Goal: Transaction & Acquisition: Book appointment/travel/reservation

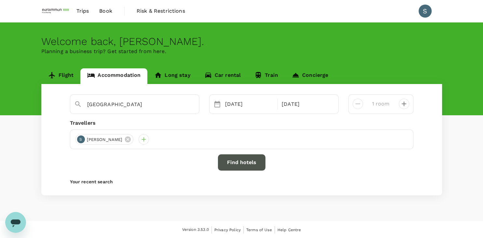
click at [251, 163] on button "Find hotels" at bounding box center [242, 162] width 48 height 16
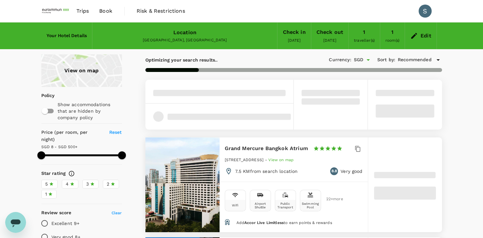
type input "7.87"
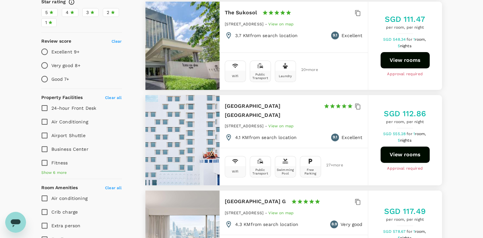
scroll to position [172, 0]
click at [52, 169] on span "Show 6 more" at bounding box center [54, 172] width 26 height 7
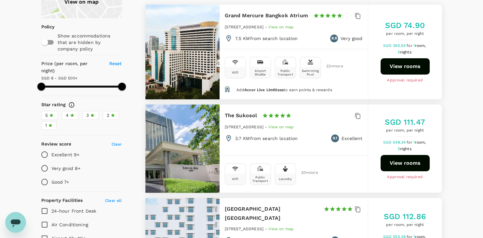
scroll to position [34, 0]
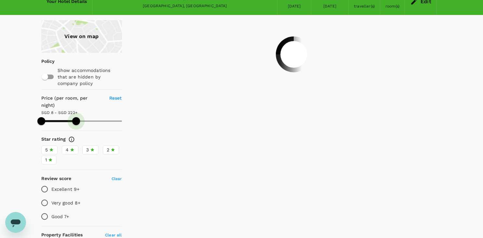
drag, startPoint x: 123, startPoint y: 113, endPoint x: 76, endPoint y: 115, distance: 46.6
click at [76, 117] on span at bounding box center [76, 121] width 8 height 8
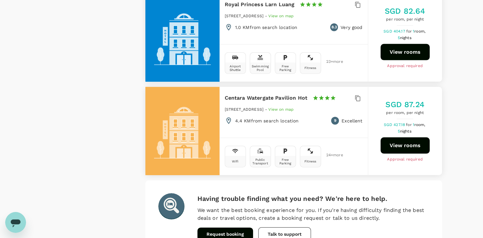
scroll to position [1935, 0]
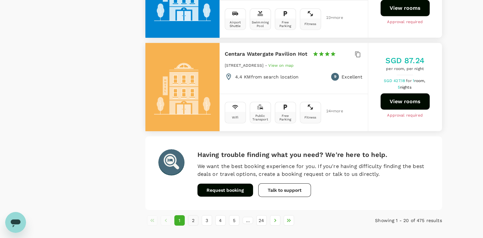
click at [193, 215] on button "2" at bounding box center [193, 220] width 10 height 10
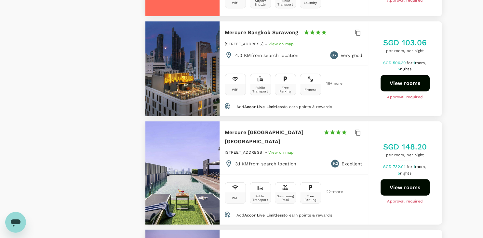
scroll to position [1341, 0]
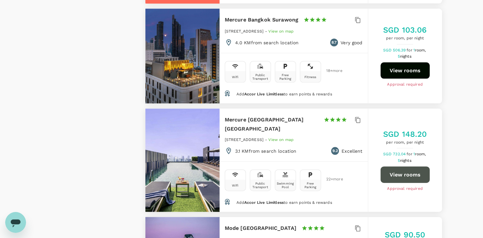
click at [413, 167] on button "View rooms" at bounding box center [405, 175] width 49 height 16
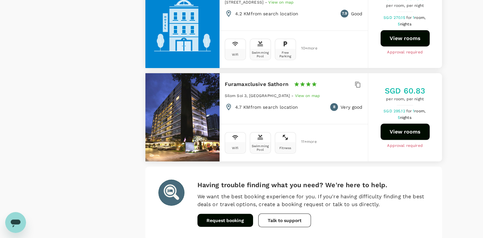
scroll to position [1890, 0]
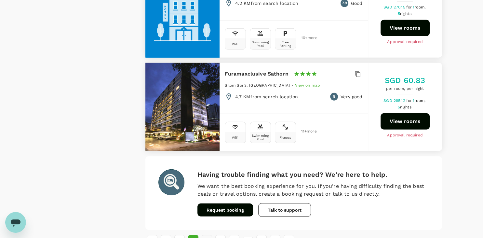
click at [204, 235] on button "3" at bounding box center [207, 240] width 10 height 10
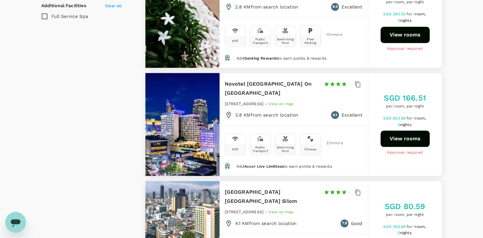
scroll to position [619, 0]
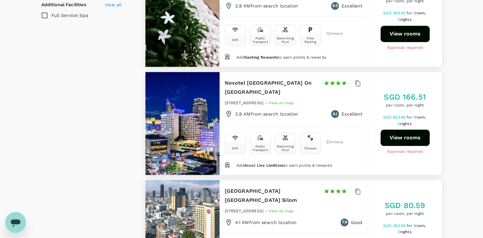
click at [406, 130] on button "View rooms" at bounding box center [405, 138] width 49 height 16
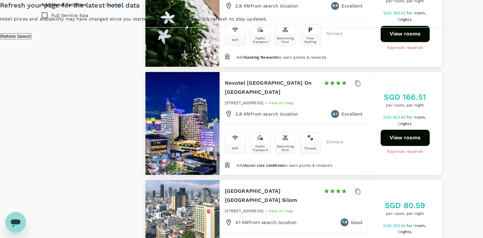
type input "221.87"
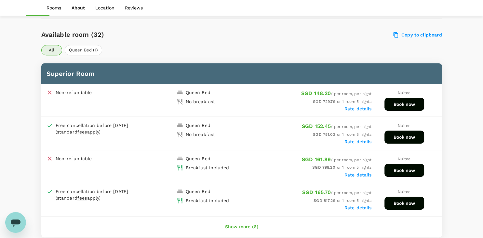
scroll to position [344, 0]
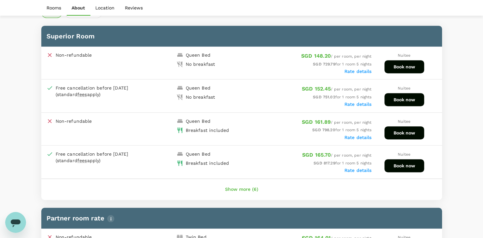
click at [238, 187] on button "Show more (6)" at bounding box center [241, 190] width 51 height 16
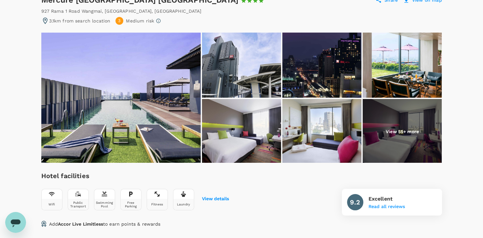
scroll to position [34, 0]
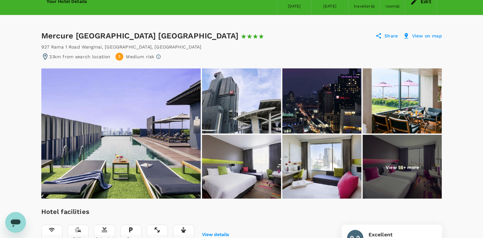
click at [241, 166] on img at bounding box center [241, 167] width 79 height 65
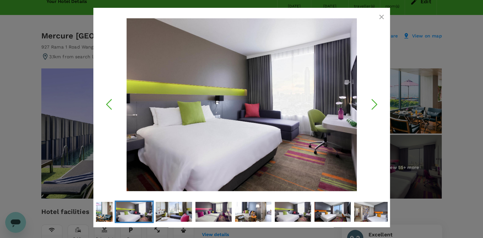
click at [370, 108] on icon "Next Slide" at bounding box center [375, 104] width 20 height 20
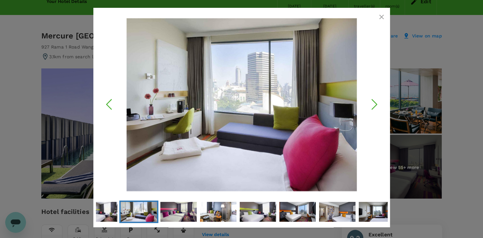
click at [370, 108] on icon "Next Slide" at bounding box center [375, 104] width 20 height 20
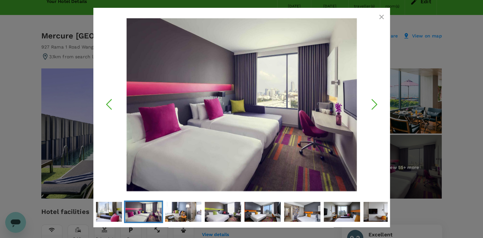
click at [370, 108] on icon "Next Slide" at bounding box center [375, 104] width 20 height 20
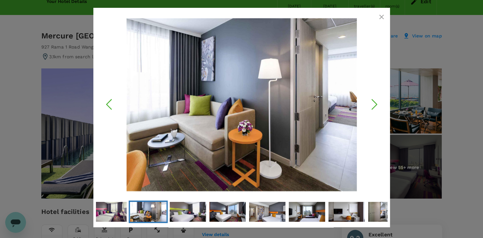
click at [370, 108] on icon "Next Slide" at bounding box center [375, 104] width 20 height 20
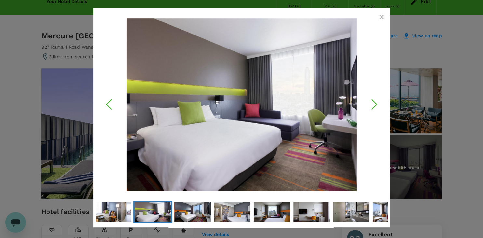
click at [370, 108] on icon "Next Slide" at bounding box center [375, 104] width 20 height 20
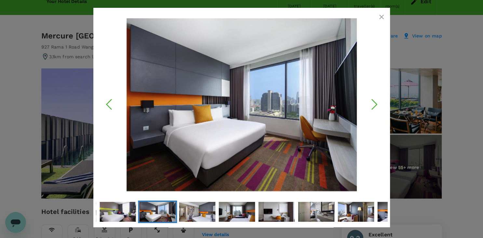
click at [370, 108] on icon "Next Slide" at bounding box center [375, 104] width 20 height 20
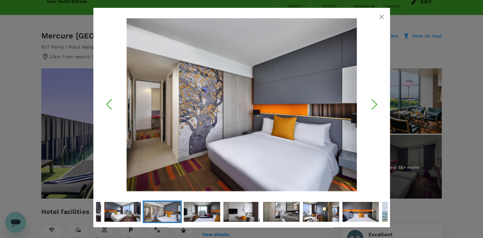
click at [370, 108] on icon "Next Slide" at bounding box center [375, 104] width 20 height 20
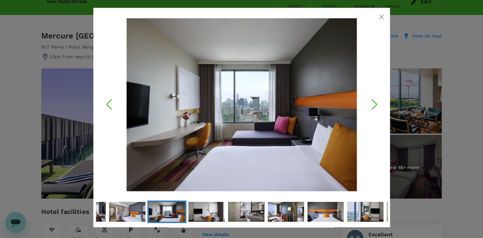
click at [370, 108] on icon "Next Slide" at bounding box center [375, 104] width 20 height 20
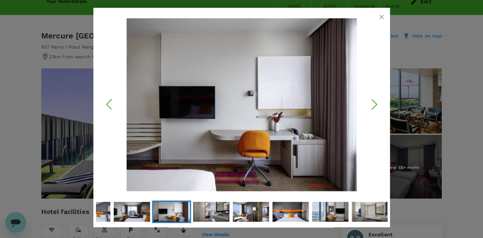
click at [370, 108] on icon "Next Slide" at bounding box center [375, 104] width 20 height 20
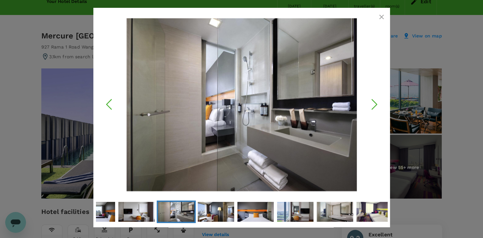
click at [370, 108] on icon "Next Slide" at bounding box center [375, 104] width 20 height 20
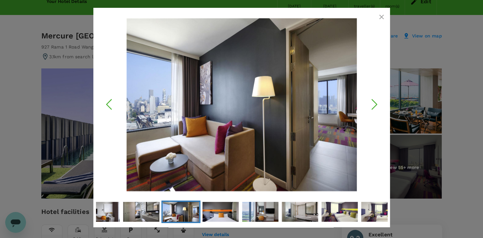
click at [370, 108] on icon "Next Slide" at bounding box center [375, 104] width 20 height 20
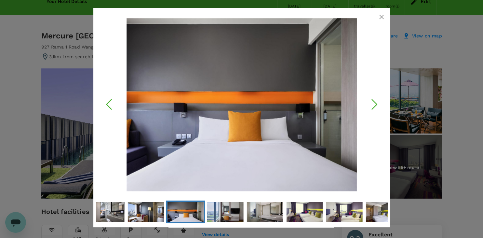
click at [381, 18] on icon "button" at bounding box center [382, 17] width 5 height 5
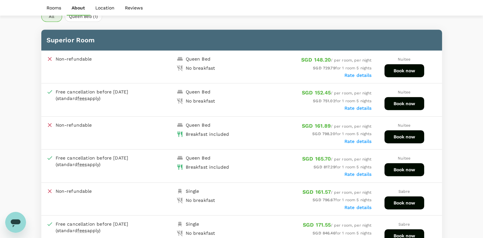
scroll to position [309, 0]
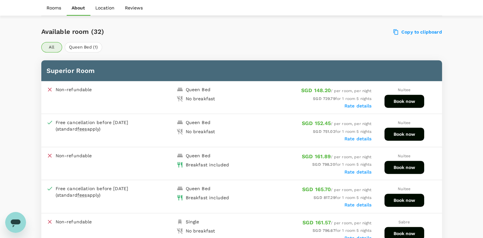
click at [406, 199] on button "Book now" at bounding box center [405, 200] width 40 height 13
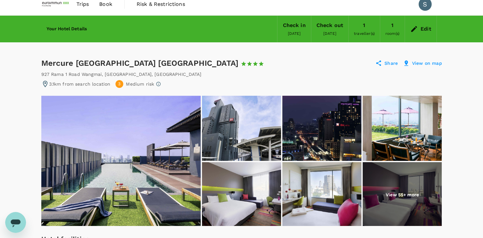
scroll to position [0, 0]
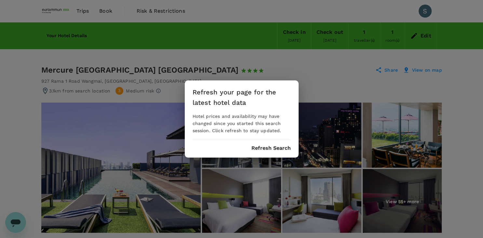
click at [283, 148] on button "Refresh Search" at bounding box center [271, 148] width 39 height 6
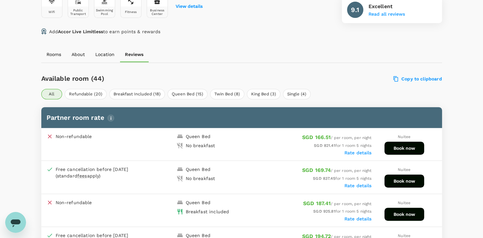
scroll to position [309, 0]
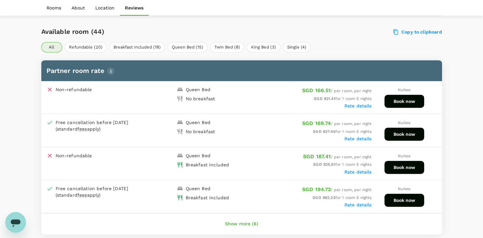
click at [239, 222] on button "Show more (6)" at bounding box center [241, 224] width 51 height 16
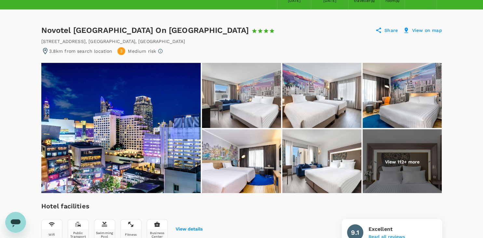
scroll to position [0, 0]
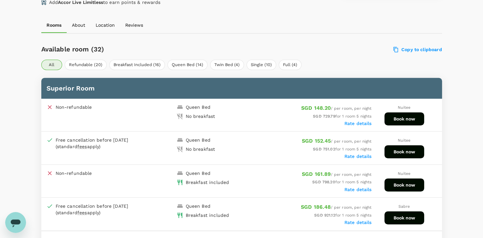
scroll to position [307, 0]
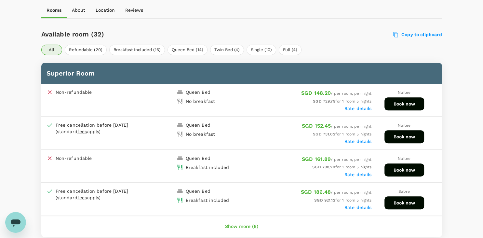
click at [401, 167] on button "Book now" at bounding box center [405, 169] width 40 height 13
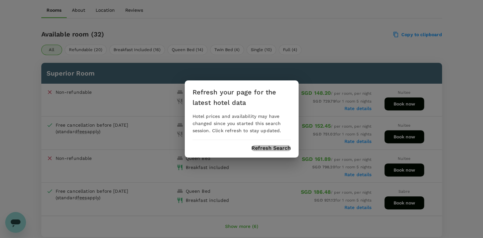
click at [272, 149] on button "Refresh Search" at bounding box center [271, 148] width 39 height 6
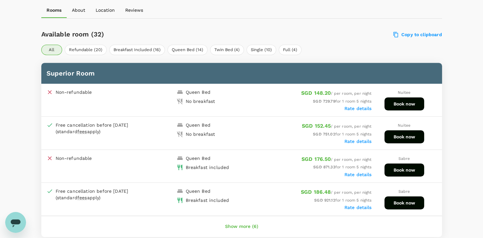
scroll to position [307, 0]
click at [412, 202] on button "Book now" at bounding box center [405, 202] width 40 height 13
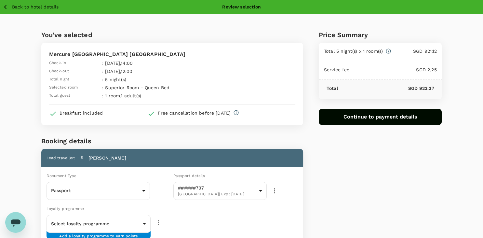
scroll to position [34, 0]
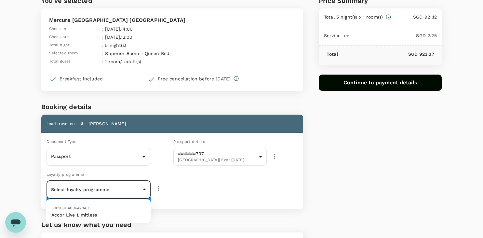
click at [134, 191] on body "Back to hotel details Review selection You've selected Mercure [GEOGRAPHIC_DATA…" at bounding box center [241, 142] width 483 height 352
click at [88, 212] on p "Accor Live Limitless" at bounding box center [98, 215] width 94 height 7
type input "a0002933-7993-4cbf-8da6-021bba5edfab"
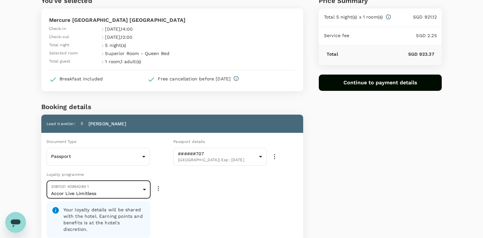
click at [338, 198] on div "Price Summary Total 5 night(s) x 1 room(s) SGD 921.12 Service fee SGD 2.25 Tota…" at bounding box center [372, 157] width 139 height 355
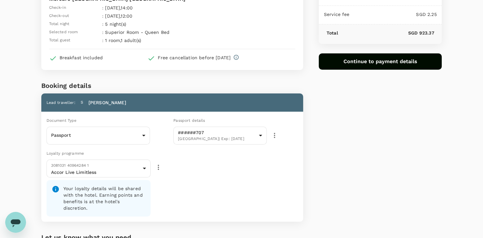
scroll to position [134, 0]
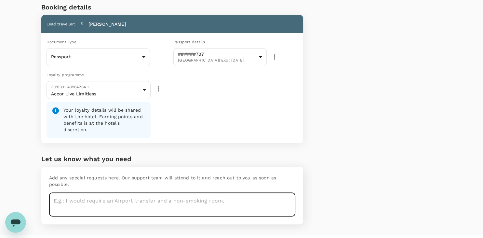
click at [147, 193] on textarea at bounding box center [172, 205] width 246 height 24
type textarea "non-smoking room"
click at [360, 177] on div "Price Summary Total 5 night(s) x 1 room(s) SGD 921.12 Service fee SGD 2.25 Tota…" at bounding box center [372, 57] width 139 height 355
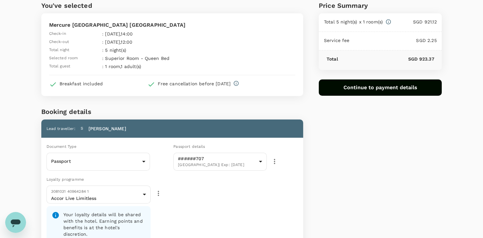
scroll to position [0, 0]
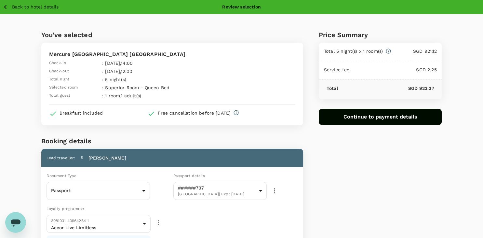
click at [382, 119] on button "Continue to payment details" at bounding box center [380, 117] width 123 height 16
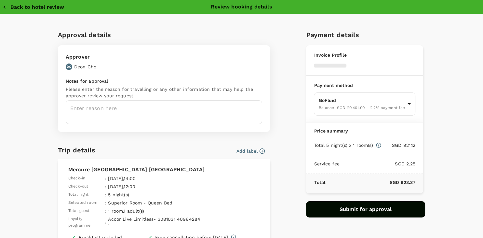
type input "9ae08bde-94be-4a60-86d8-4726f2345b2b"
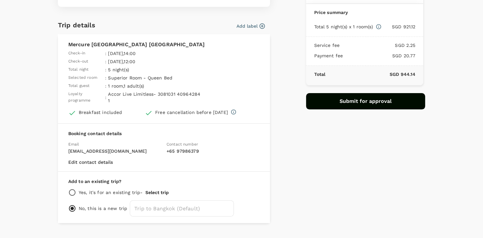
scroll to position [139, 0]
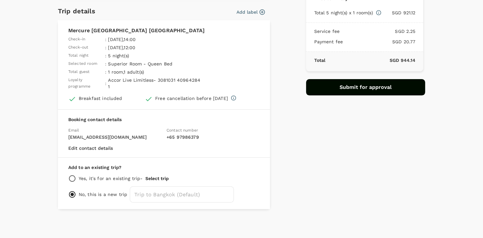
click at [377, 140] on div "Payment details Invoice Profile EUROIMMUN (South East Asia) Pte. Ltd. (SGD) Bus…" at bounding box center [363, 47] width 124 height 324
click at [74, 180] on input "radio" at bounding box center [72, 179] width 8 height 8
radio input "true"
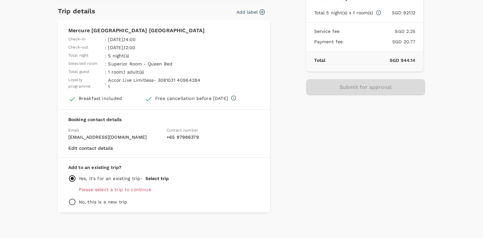
click at [74, 201] on input "radio" at bounding box center [72, 202] width 8 height 8
radio input "true"
radio input "false"
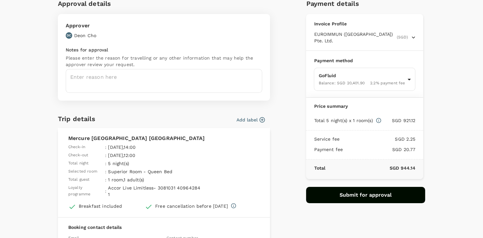
scroll to position [63, 0]
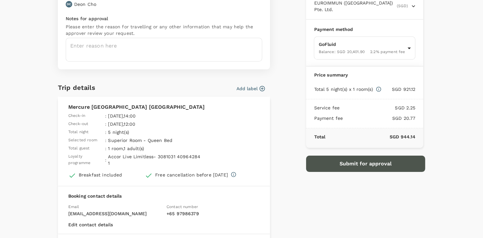
click at [379, 166] on button "Submit for approval" at bounding box center [365, 164] width 119 height 16
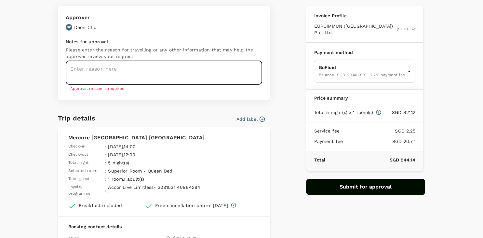
scroll to position [31, 0]
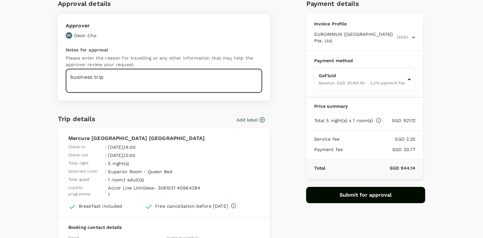
type textarea "business trip"
click at [352, 196] on button "Submit for approval" at bounding box center [365, 195] width 119 height 16
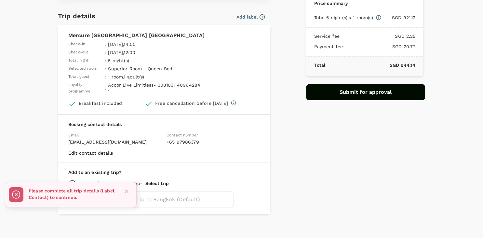
scroll to position [139, 0]
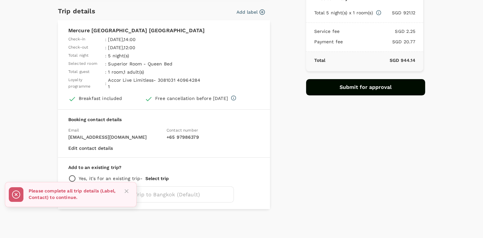
drag, startPoint x: 124, startPoint y: 191, endPoint x: 128, endPoint y: 191, distance: 3.9
click at [124, 191] on icon "Close" at bounding box center [126, 191] width 7 height 7
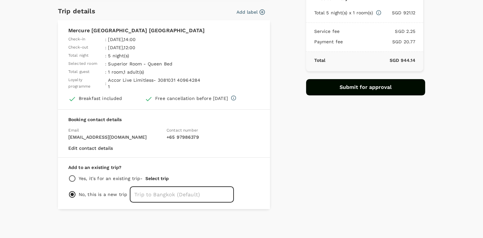
click at [158, 195] on input "text" at bounding box center [182, 194] width 104 height 16
type input "Trip to bangkok"
click at [347, 155] on div "Payment details Invoice Profile EUROIMMUN (South East Asia) Pte. Ltd. (SGD) Bus…" at bounding box center [363, 47] width 124 height 324
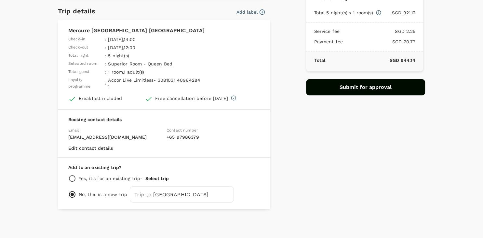
click at [375, 85] on button "Submit for approval" at bounding box center [365, 87] width 119 height 16
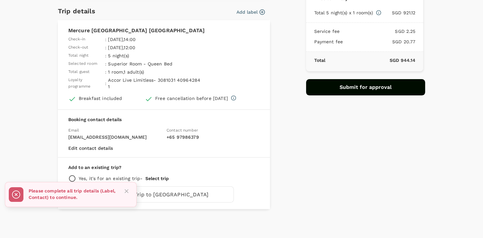
click at [126, 190] on icon "Close" at bounding box center [126, 191] width 7 height 7
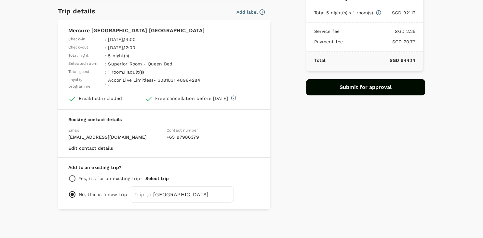
click at [99, 196] on p "No, this is a new trip" at bounding box center [103, 194] width 49 height 7
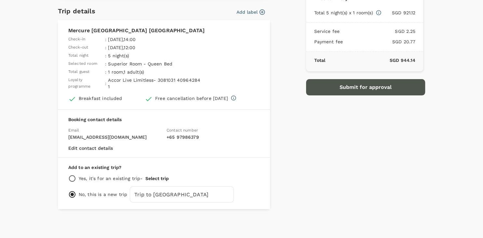
click at [360, 86] on button "Submit for approval" at bounding box center [365, 87] width 119 height 16
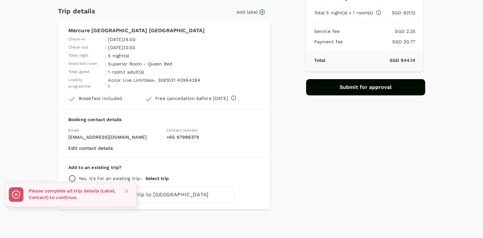
click at [129, 189] on icon "Close" at bounding box center [126, 191] width 7 height 7
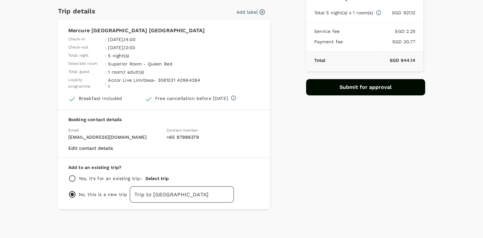
click at [189, 196] on input "Trip to bangkok" at bounding box center [182, 194] width 104 height 16
click at [393, 88] on button "Submit for approval" at bounding box center [365, 87] width 119 height 16
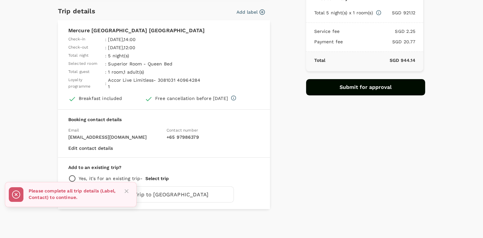
click at [125, 191] on icon "Close" at bounding box center [126, 191] width 7 height 7
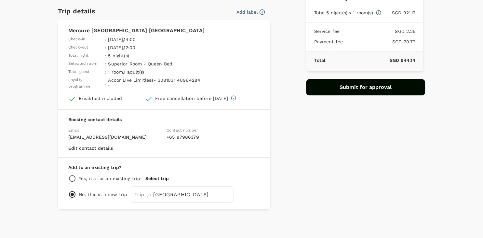
click at [105, 147] on button "Edit contact details" at bounding box center [90, 148] width 45 height 5
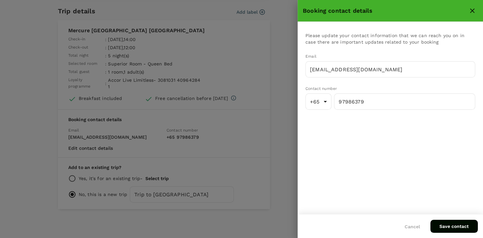
click at [452, 229] on button "Save contact" at bounding box center [455, 226] width 48 height 13
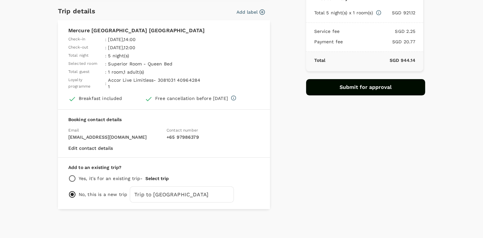
click at [249, 11] on button "Add label" at bounding box center [251, 12] width 28 height 7
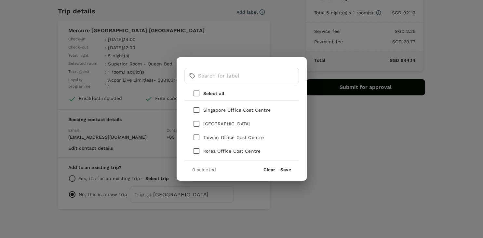
click at [198, 111] on input "checkbox" at bounding box center [197, 110] width 14 height 14
checkbox input "true"
click at [287, 170] on button "Save" at bounding box center [286, 169] width 11 height 5
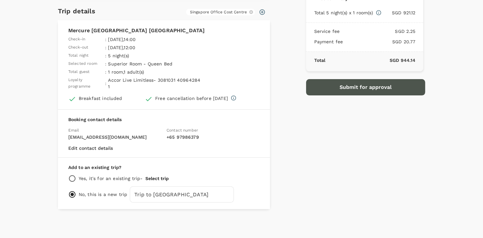
click at [354, 87] on button "Submit for approval" at bounding box center [365, 87] width 119 height 16
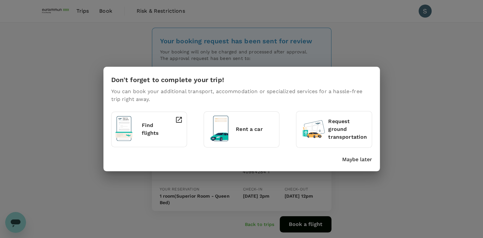
click at [357, 159] on p "Maybe later" at bounding box center [358, 160] width 30 height 8
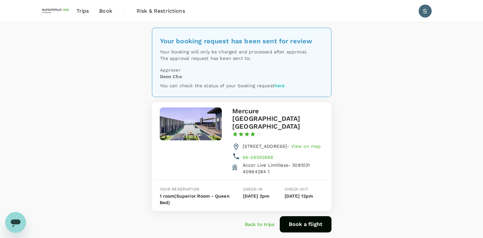
scroll to position [27, 0]
